Goal: Task Accomplishment & Management: Manage account settings

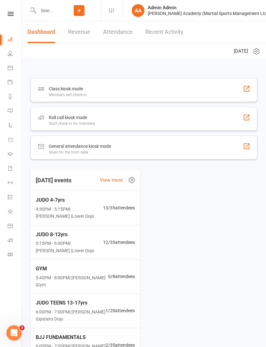
click at [38, 18] on div at bounding box center [44, 10] width 27 height 21
click at [43, 9] on input "text" at bounding box center [46, 10] width 21 height 9
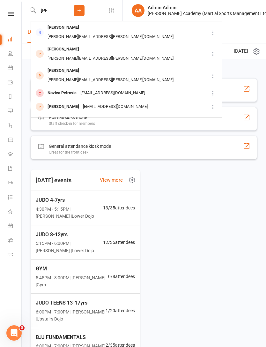
type input "[PERSON_NAME]"
click at [54, 28] on div "[PERSON_NAME]" at bounding box center [63, 27] width 35 height 9
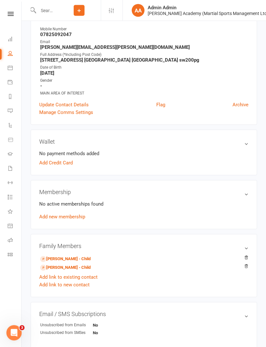
click at [246, 194] on h3 "Membership" at bounding box center [143, 192] width 209 height 7
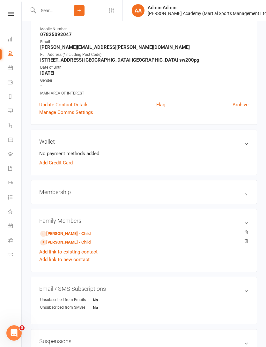
click at [246, 199] on div "Membership" at bounding box center [144, 192] width 227 height 24
click at [241, 195] on h3 "Membership" at bounding box center [143, 192] width 209 height 7
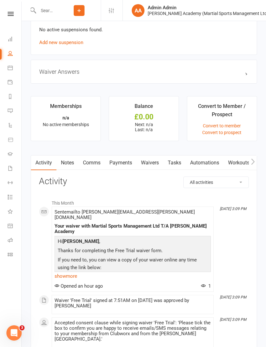
scroll to position [0, 0]
click at [121, 168] on link "Payments" at bounding box center [121, 162] width 32 height 15
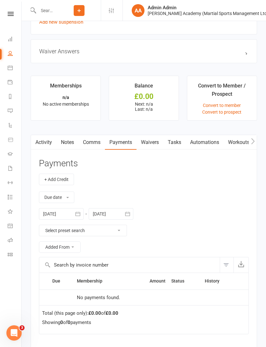
scroll to position [445, 0]
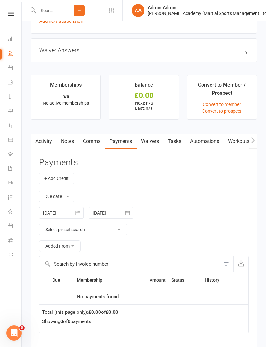
click at [57, 231] on select "Select preset search All failures All skipped payments All pending payments Suc…" at bounding box center [82, 229] width 87 height 11
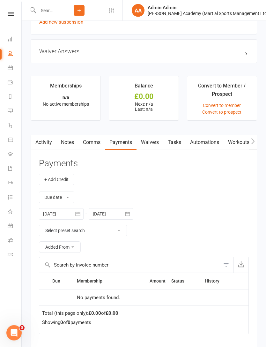
scroll to position [443, 0]
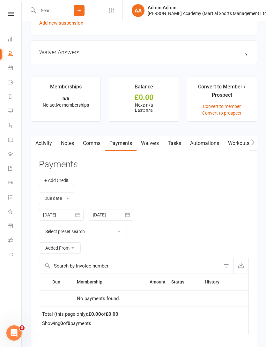
click at [91, 141] on link "Comms" at bounding box center [92, 143] width 26 height 15
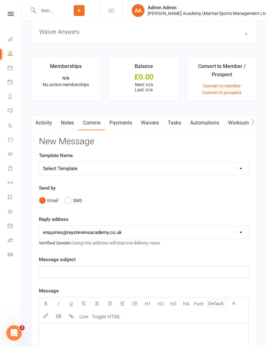
click at [64, 125] on link "Notes" at bounding box center [68, 123] width 22 height 15
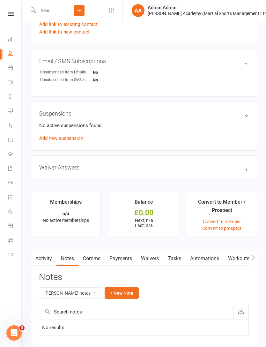
scroll to position [355, 0]
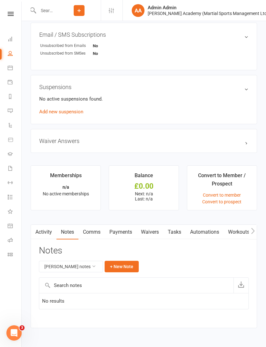
click at [48, 231] on link "Activity" at bounding box center [44, 232] width 26 height 15
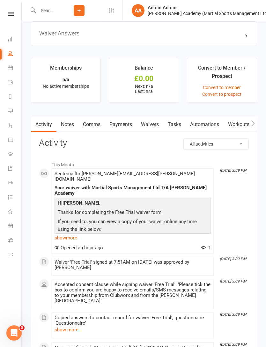
scroll to position [456, 0]
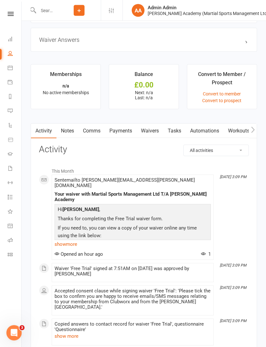
click at [61, 129] on link "Notes" at bounding box center [68, 131] width 22 height 15
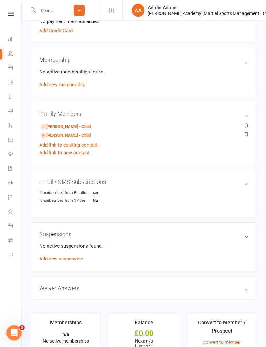
scroll to position [355, 0]
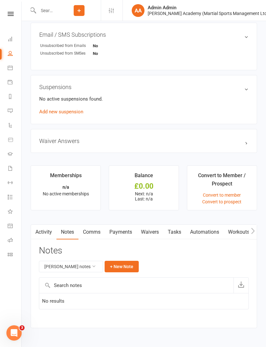
click at [96, 233] on link "Comms" at bounding box center [92, 232] width 26 height 15
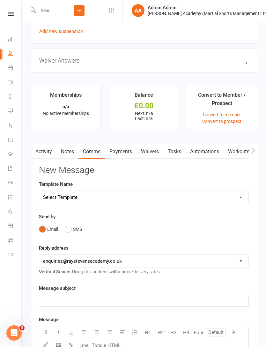
scroll to position [436, 0]
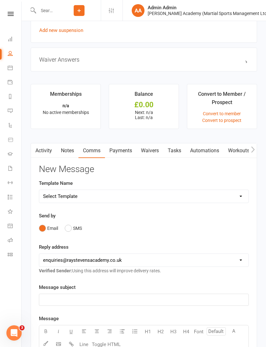
click at [245, 198] on select "Select Template [Email] ABC BJJ & JUDO COURSES NEW ROTATION EMAIL [Email] ABC C…" at bounding box center [143, 196] width 209 height 13
click at [112, 151] on link "Payments" at bounding box center [121, 150] width 32 height 15
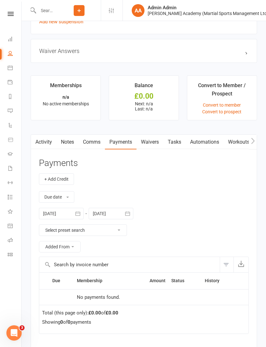
click at [144, 141] on link "Waivers" at bounding box center [150, 142] width 27 height 15
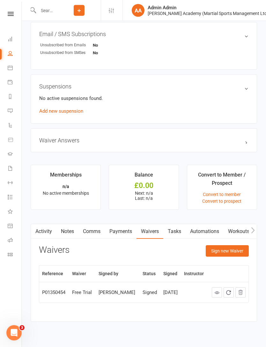
scroll to position [370, 0]
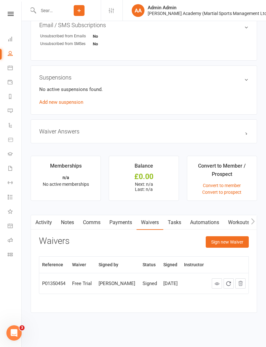
click at [174, 220] on link "Tasks" at bounding box center [174, 222] width 22 height 15
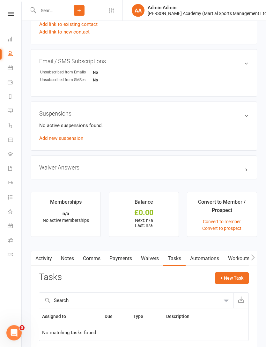
click at [156, 262] on link "Waivers" at bounding box center [150, 259] width 27 height 15
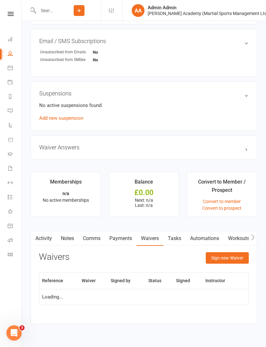
scroll to position [349, 0]
